Goal: Information Seeking & Learning: Learn about a topic

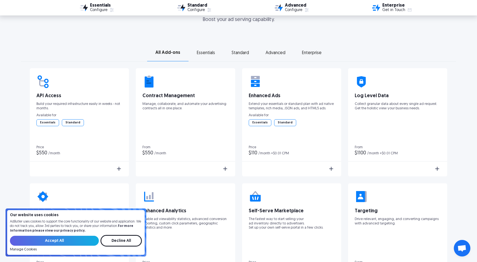
scroll to position [840, 0]
click at [92, 98] on div "API Access Build your required infrastructure easily in weeks - not months. Ava…" at bounding box center [79, 99] width 86 height 51
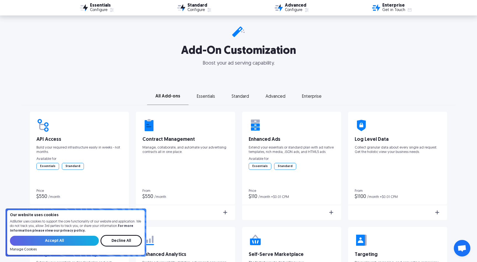
scroll to position [799, 0]
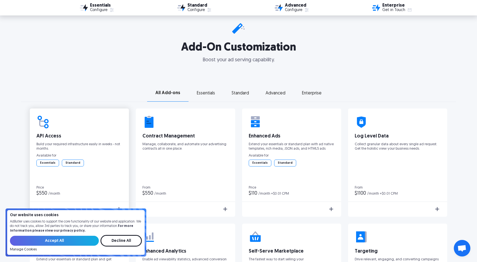
click at [76, 139] on div "API Access Build your required infrastructure easily in weeks - not months. Ava…" at bounding box center [79, 140] width 86 height 51
click at [64, 166] on div "API Access Build your required infrastructure easily in weeks - not months. Ava…" at bounding box center [79, 146] width 99 height 77
click at [64, 164] on div "Standard" at bounding box center [73, 163] width 22 height 6
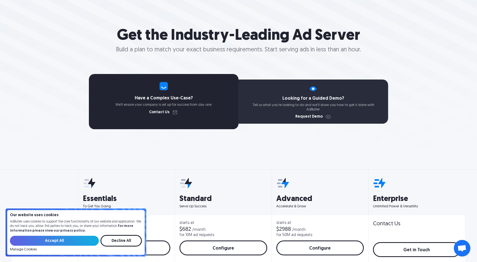
scroll to position [0, 0]
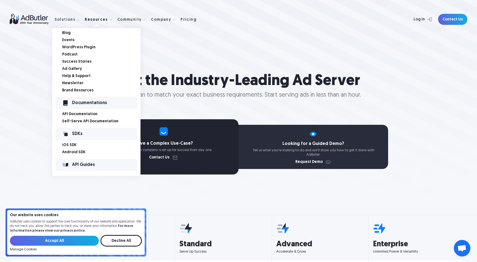
click at [76, 164] on div "API Guides" at bounding box center [104, 165] width 65 height 4
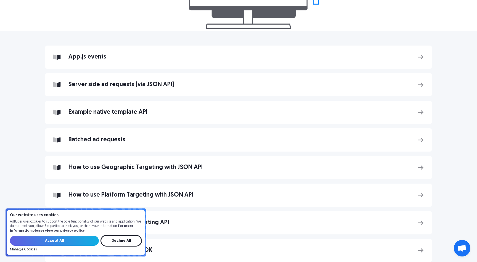
scroll to position [173, 0]
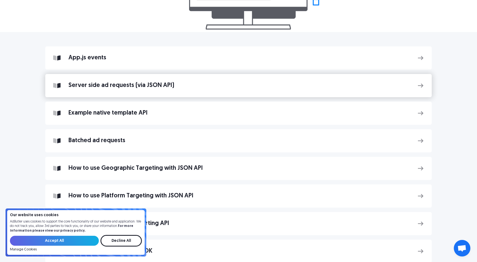
click at [144, 89] on div "Server side ad requests (via JSON API)" at bounding box center [238, 85] width 341 height 10
